Goal: Navigation & Orientation: Find specific page/section

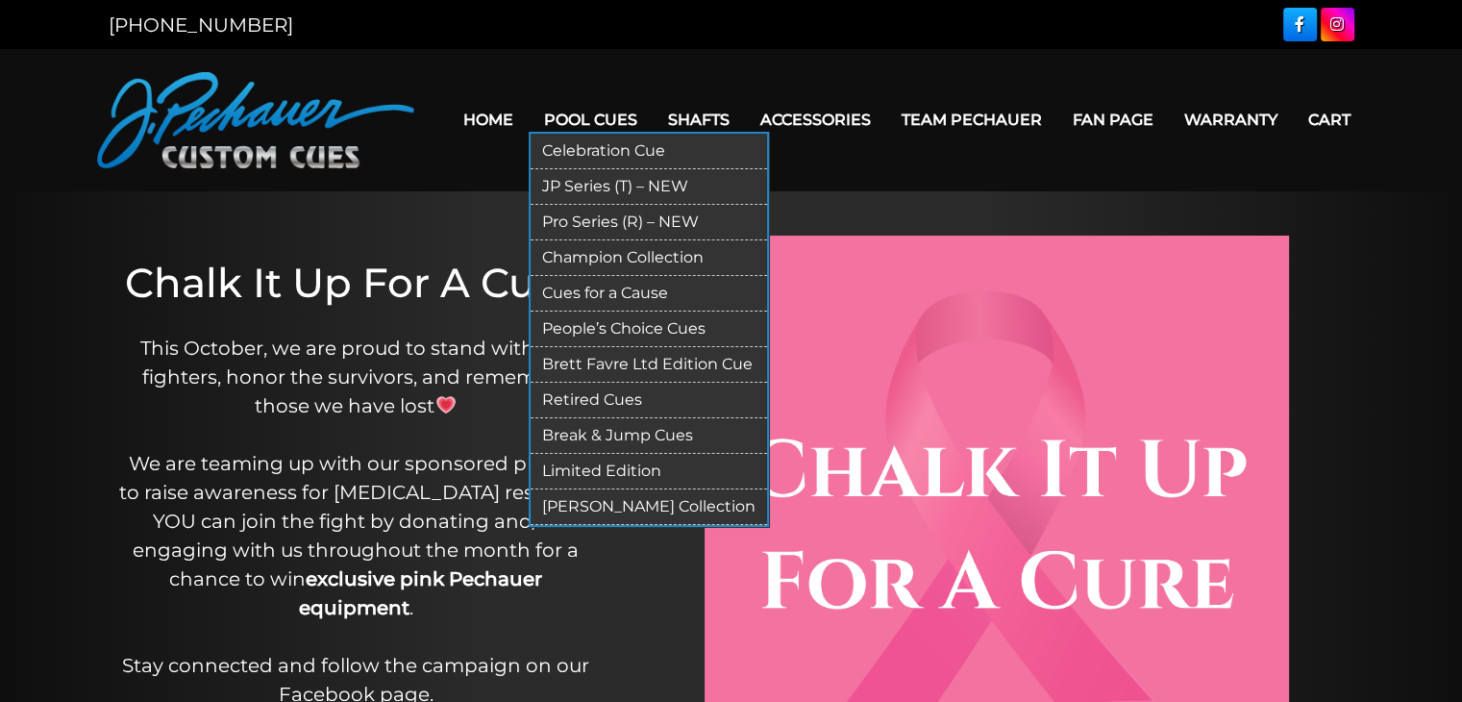
click at [619, 145] on link "Celebration Cue" at bounding box center [649, 152] width 236 height 36
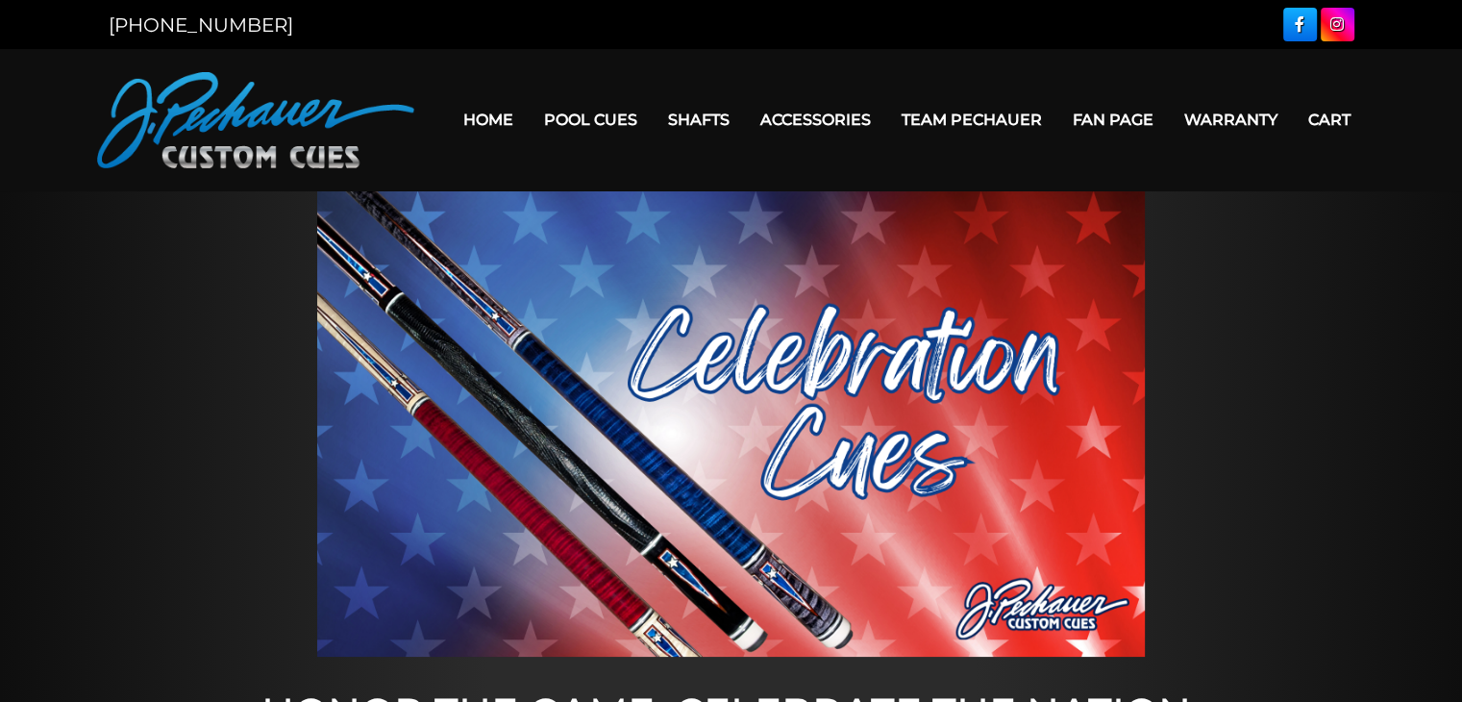
click at [494, 122] on link "Home" at bounding box center [488, 119] width 81 height 49
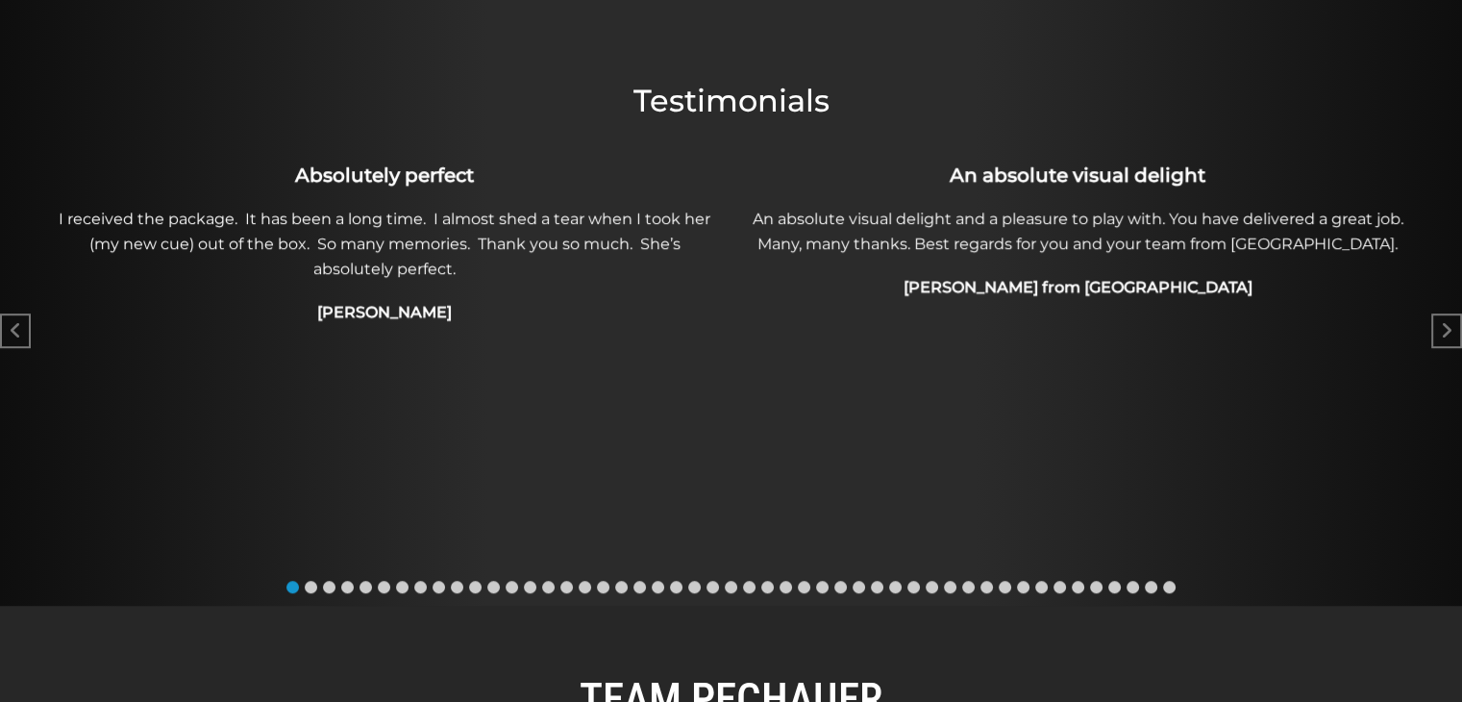
scroll to position [1196, 0]
